Goal: Find contact information: Find contact information

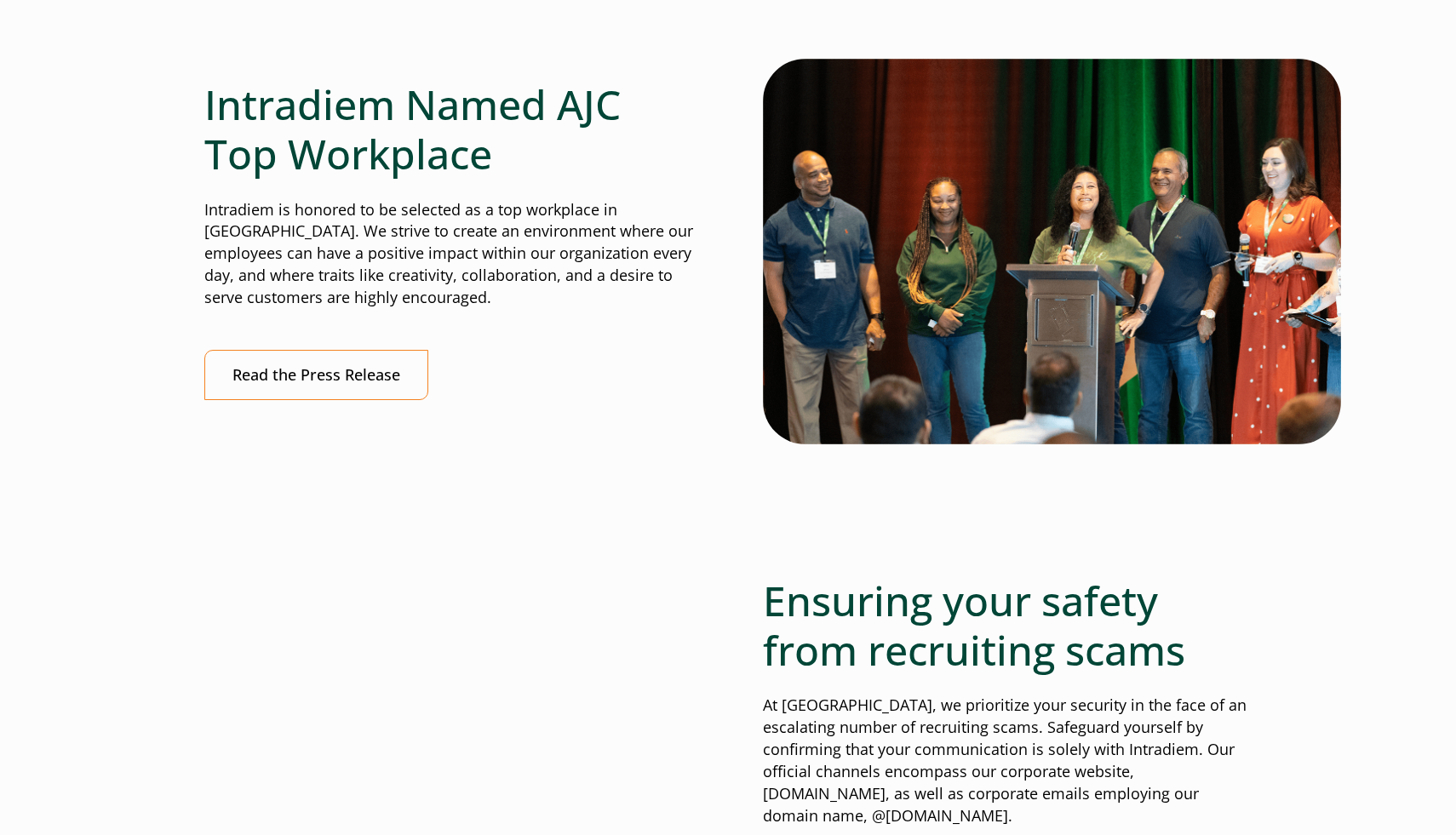
scroll to position [6625, 0]
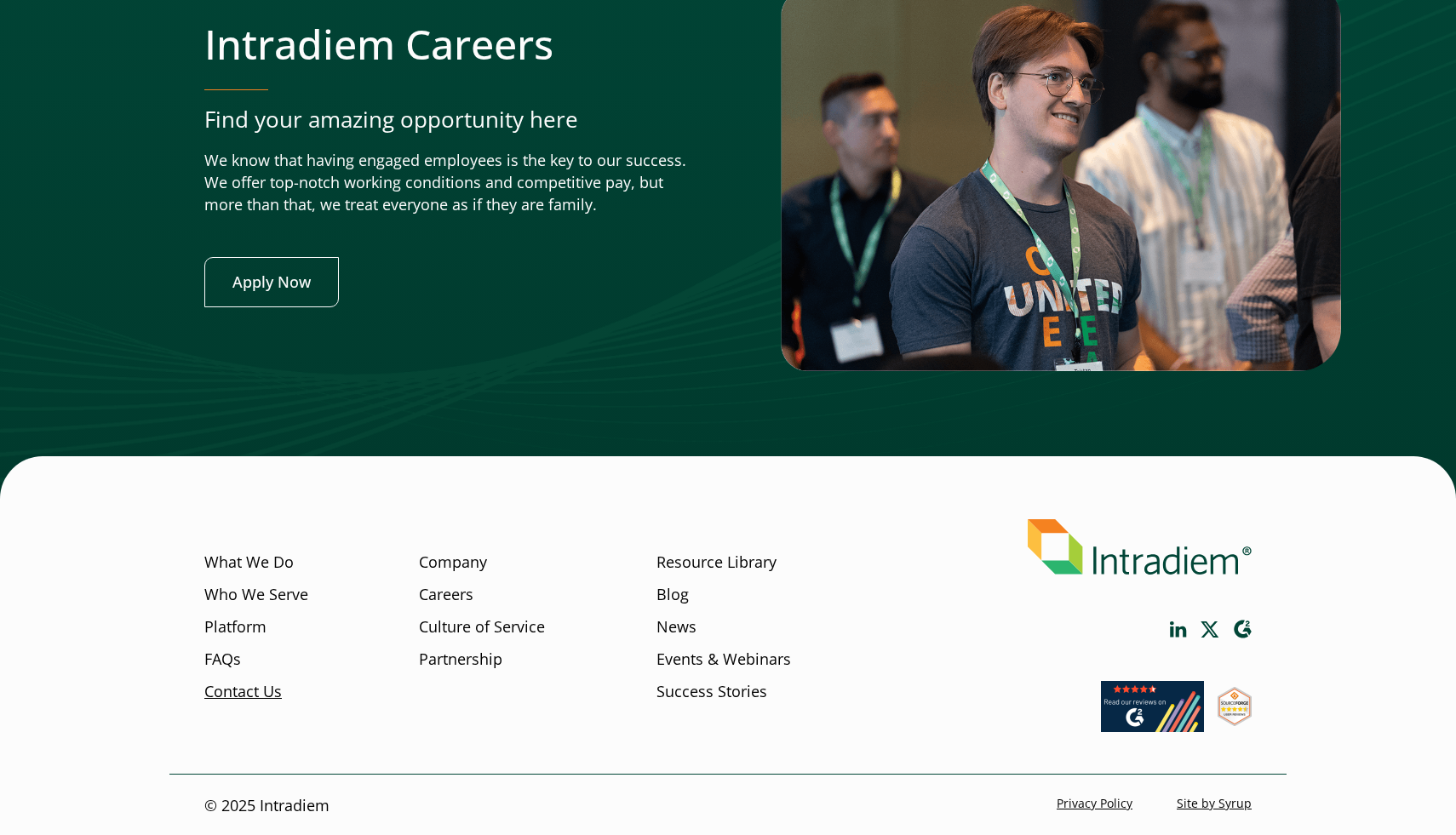
click at [252, 694] on link "Contact Us" at bounding box center [242, 692] width 78 height 22
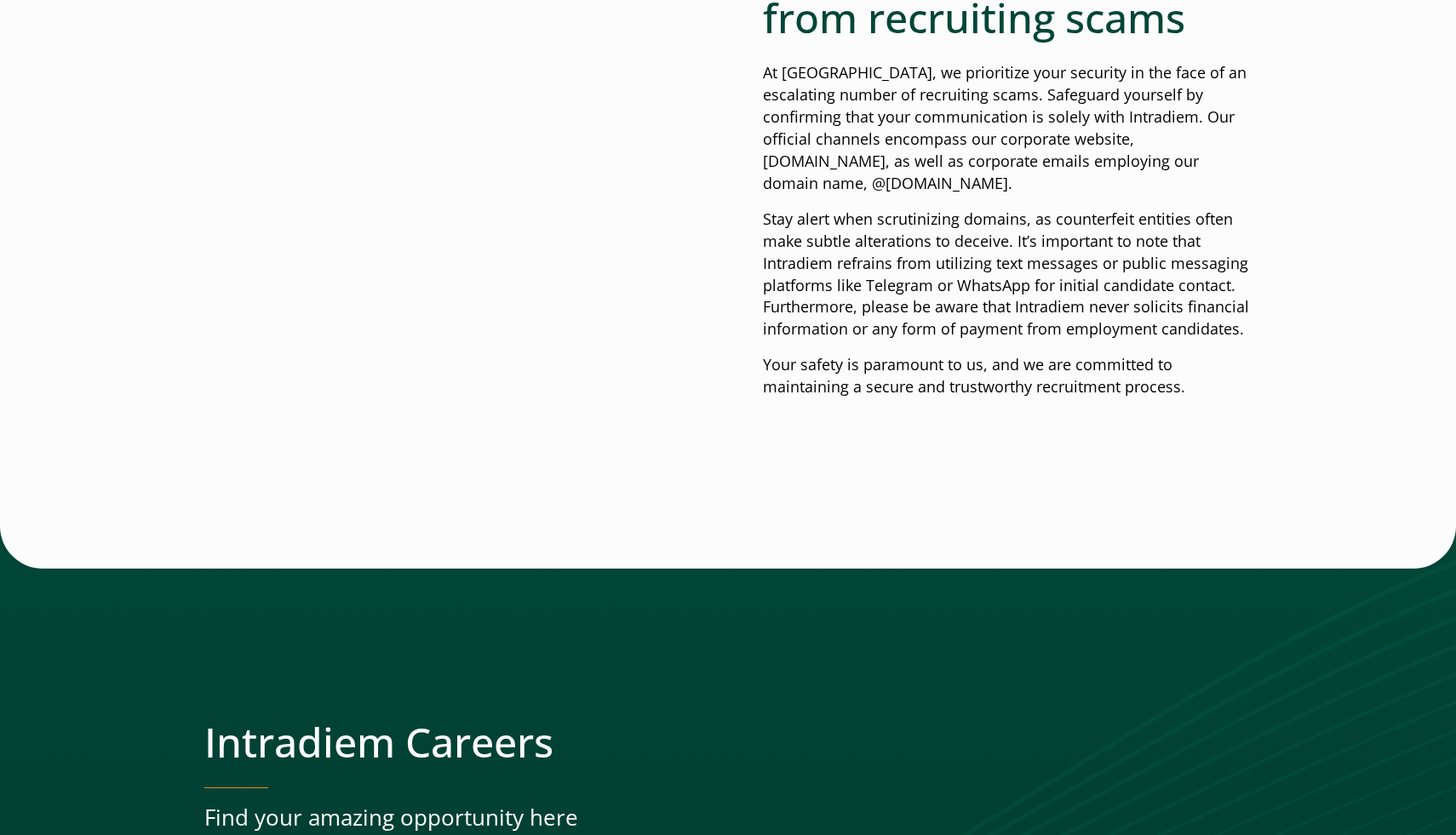
scroll to position [6390, 0]
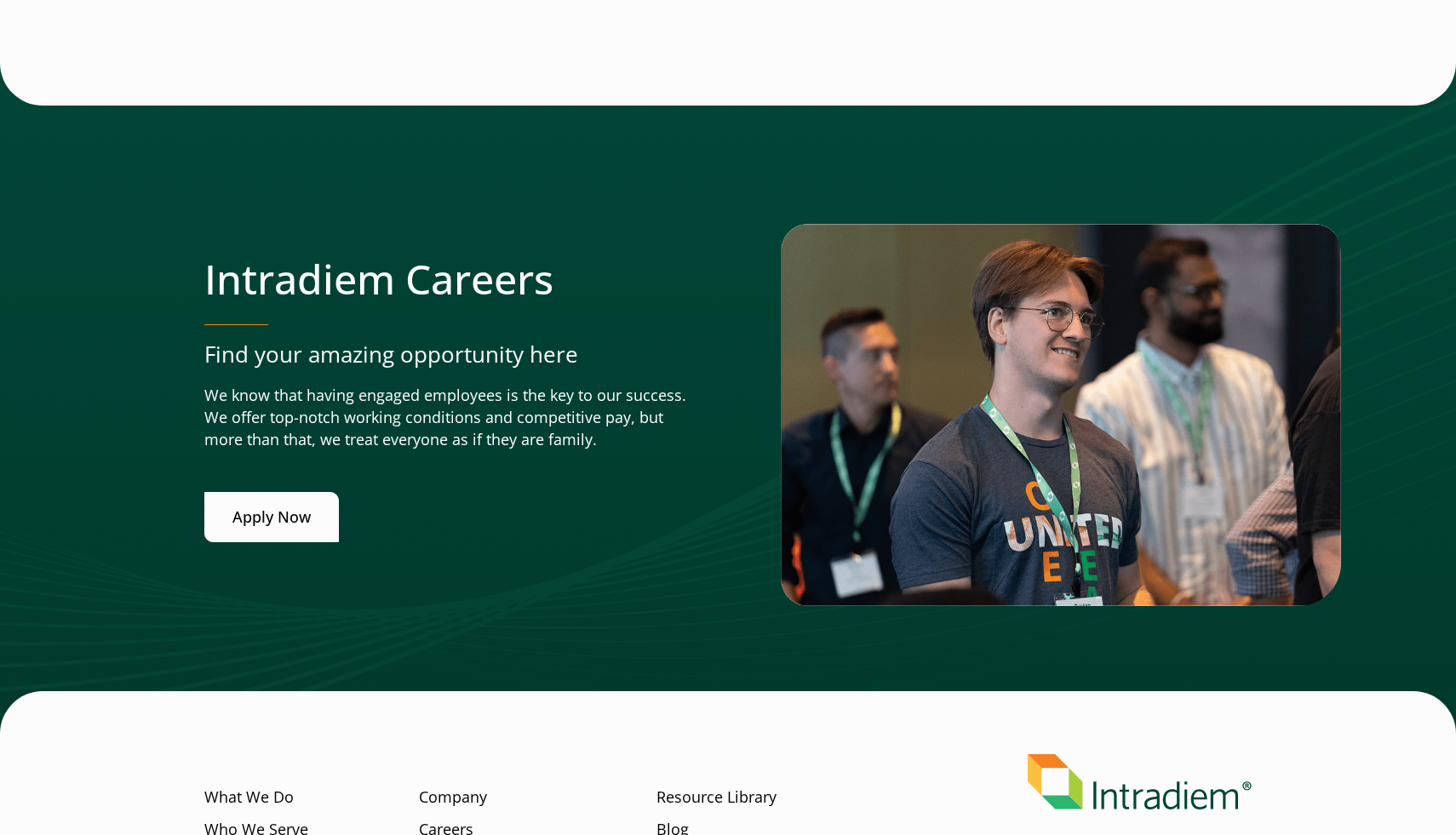
click at [273, 524] on link "Apply Now" at bounding box center [271, 517] width 134 height 50
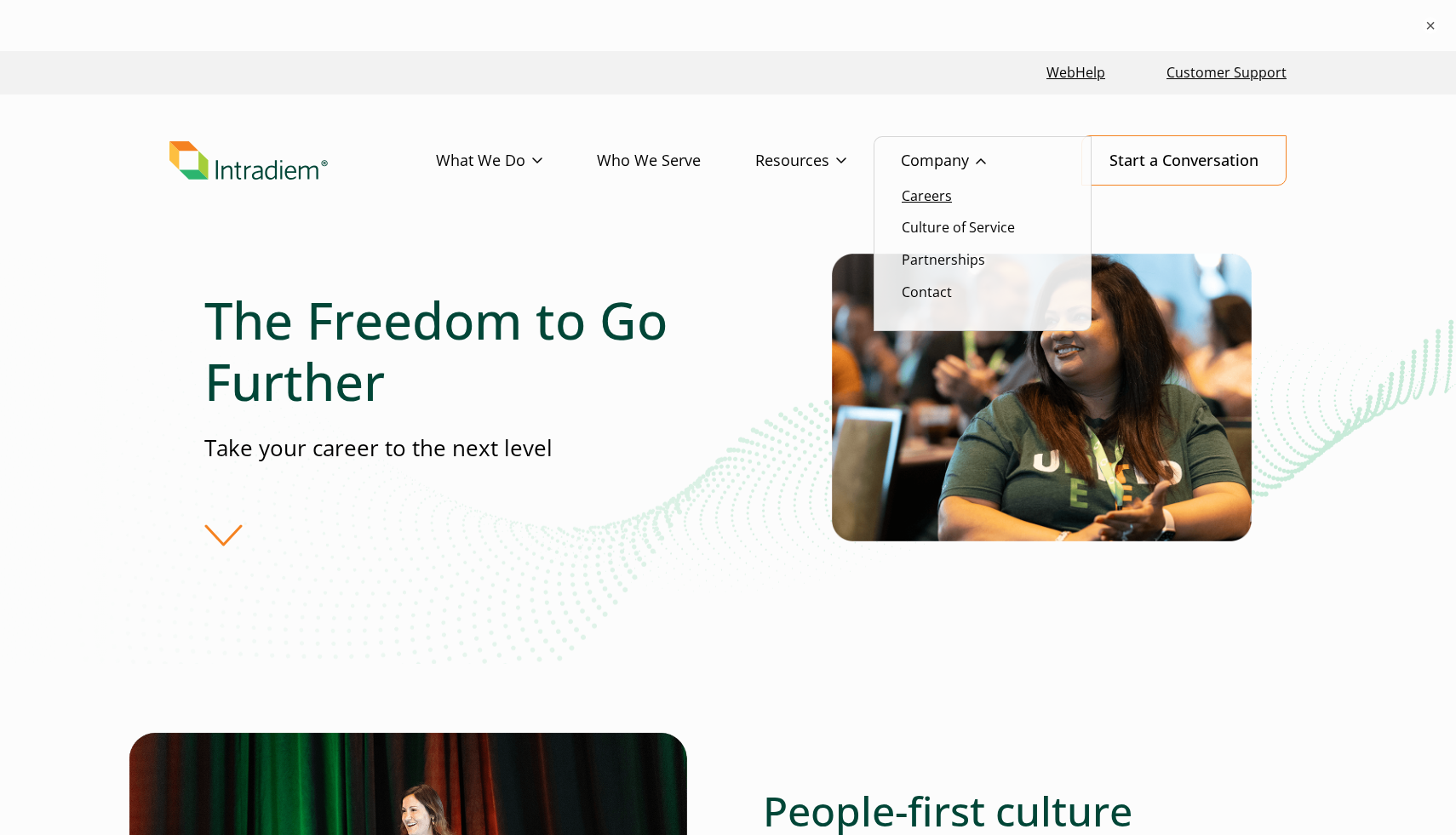
click at [925, 203] on link "Careers" at bounding box center [926, 196] width 50 height 18
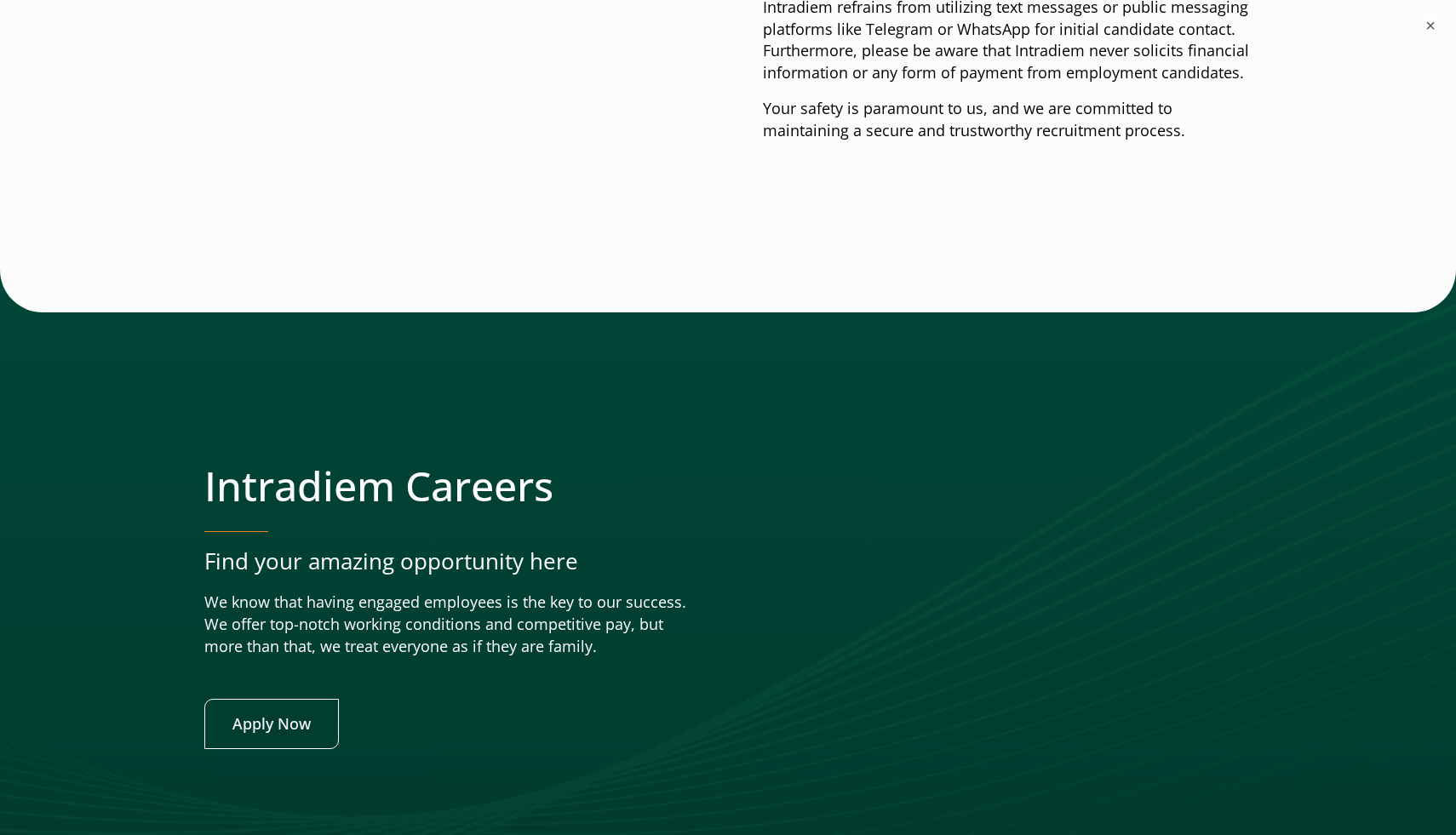
scroll to position [6676, 0]
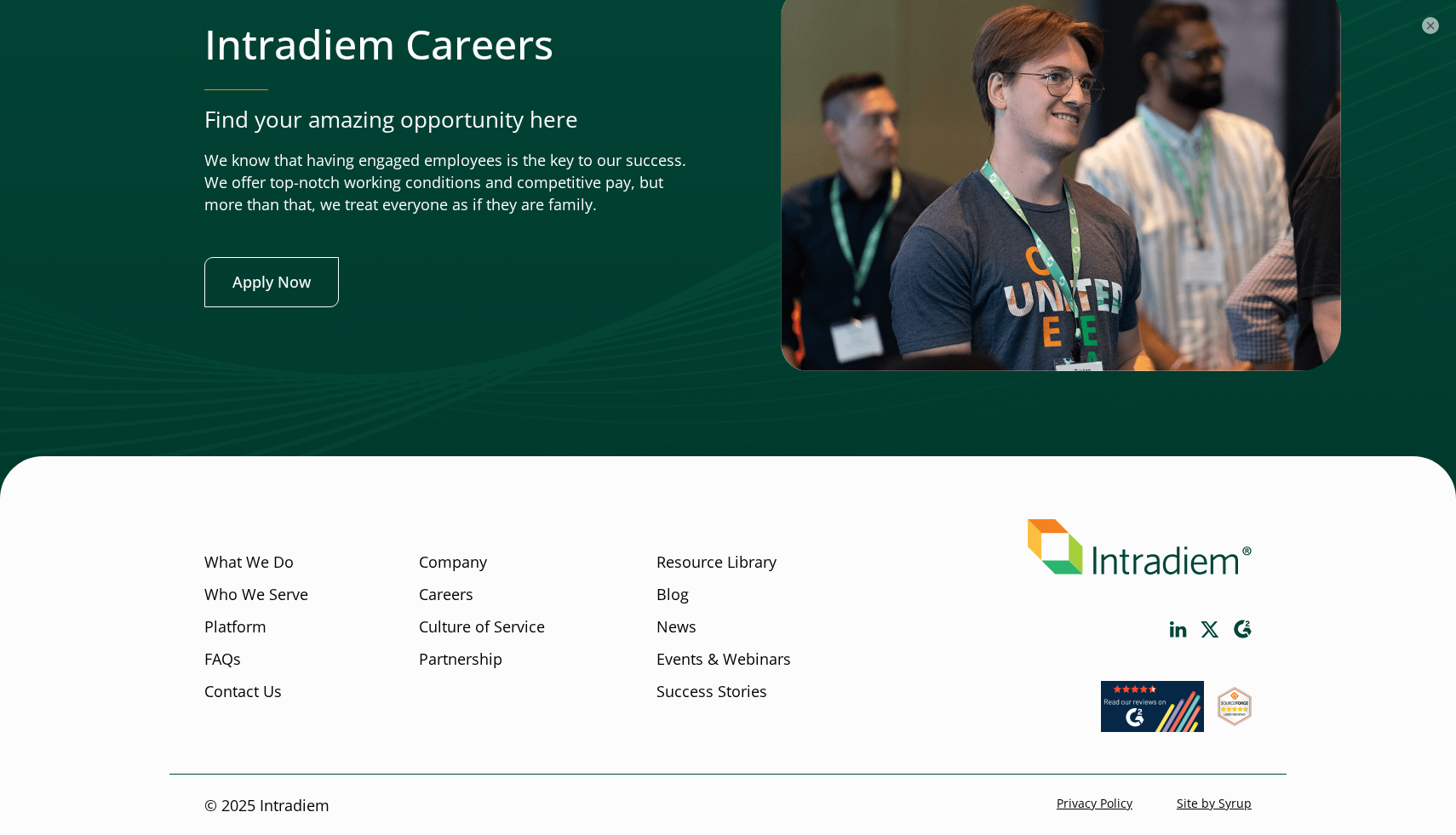
click at [1177, 627] on icon "Link opens in a new window" at bounding box center [1178, 629] width 16 height 16
